Goal: Information Seeking & Learning: Learn about a topic

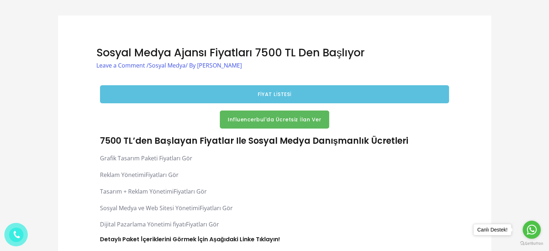
scroll to position [72, 0]
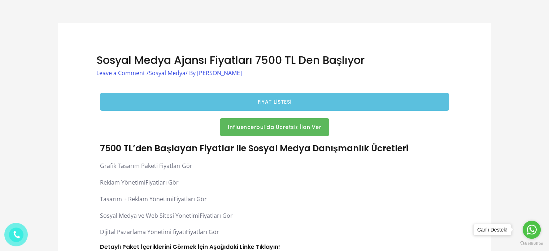
click at [221, 103] on span "FİYAT LİSTESİ" at bounding box center [275, 101] width 344 height 5
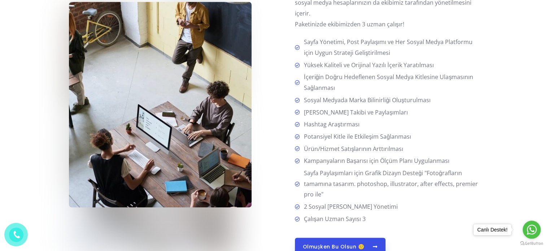
scroll to position [866, 0]
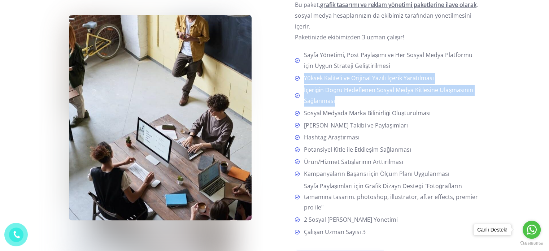
drag, startPoint x: 305, startPoint y: 79, endPoint x: 457, endPoint y: 101, distance: 154.3
click at [457, 101] on ul "Sayfa Yönetimi, Post Paylaşımı ve Her Sosyal Medya Platformu için Uygun Stratej…" at bounding box center [388, 143] width 186 height 187
copy ul "Yüksek Kaliteli ve Orijinal Yazılı İçerik Yaratılması İçeriğin Doğru Hedeflenen…"
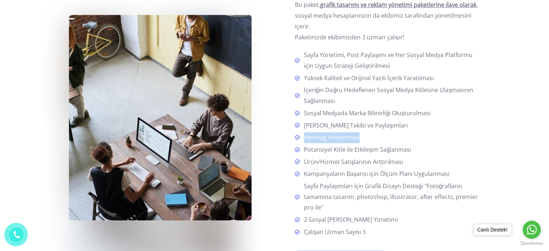
drag, startPoint x: 305, startPoint y: 138, endPoint x: 360, endPoint y: 139, distance: 54.9
click at [360, 139] on li "Hashtag Araştırması" at bounding box center [388, 138] width 186 height 12
copy span "Hashtag Araştırması"
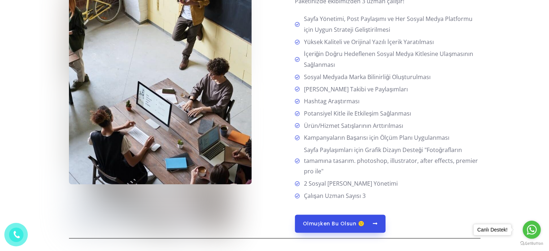
click at [339, 126] on span "Ürün/Hizmet Satışlarının Arttırılması" at bounding box center [352, 126] width 102 height 11
drag, startPoint x: 304, startPoint y: 115, endPoint x: 421, endPoint y: 113, distance: 117.0
click at [421, 113] on li "Potansiyel Kitle ile Etkileşim Sağlanması" at bounding box center [388, 114] width 186 height 12
copy span "Potansiyel Kitle ile Etkileşim Sağlanması"
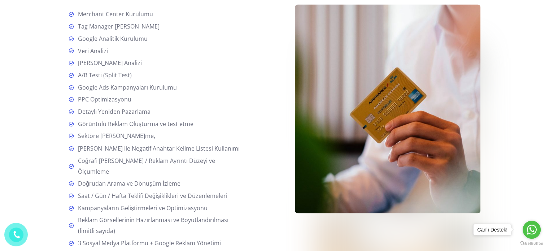
scroll to position [1263, 0]
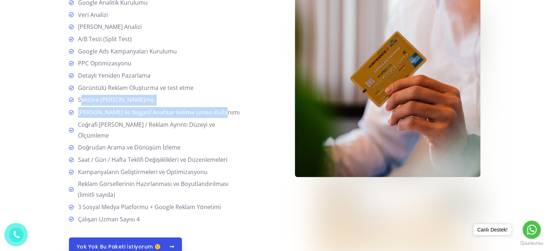
drag, startPoint x: 78, startPoint y: 99, endPoint x: 223, endPoint y: 112, distance: 145.3
click at [223, 112] on ul "Merchant Center Kurulumu Tag Manager Kurulumu Google Analitik Kurulumu Veri Ana…" at bounding box center [157, 98] width 177 height 251
copy ul "Sektöre Özel Kitle Belirleme, Markaya Özel Analiz ile Negatif Anahtar Kelime Li…"
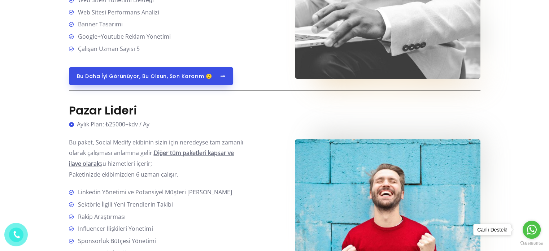
scroll to position [1660, 0]
